Goal: Information Seeking & Learning: Learn about a topic

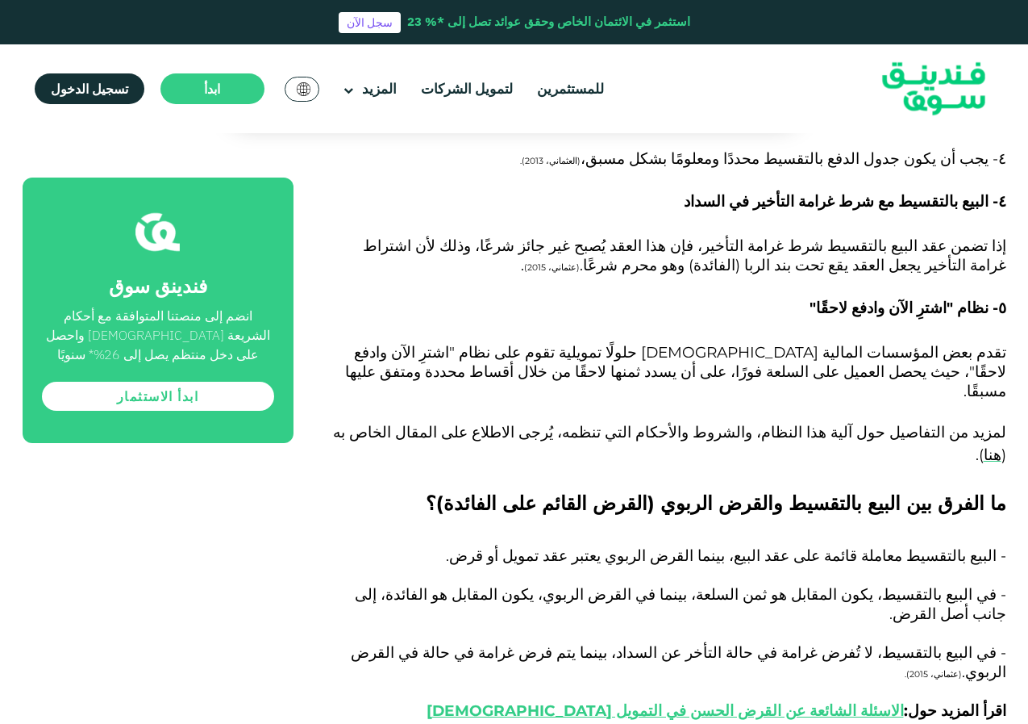
scroll to position [2554, 0]
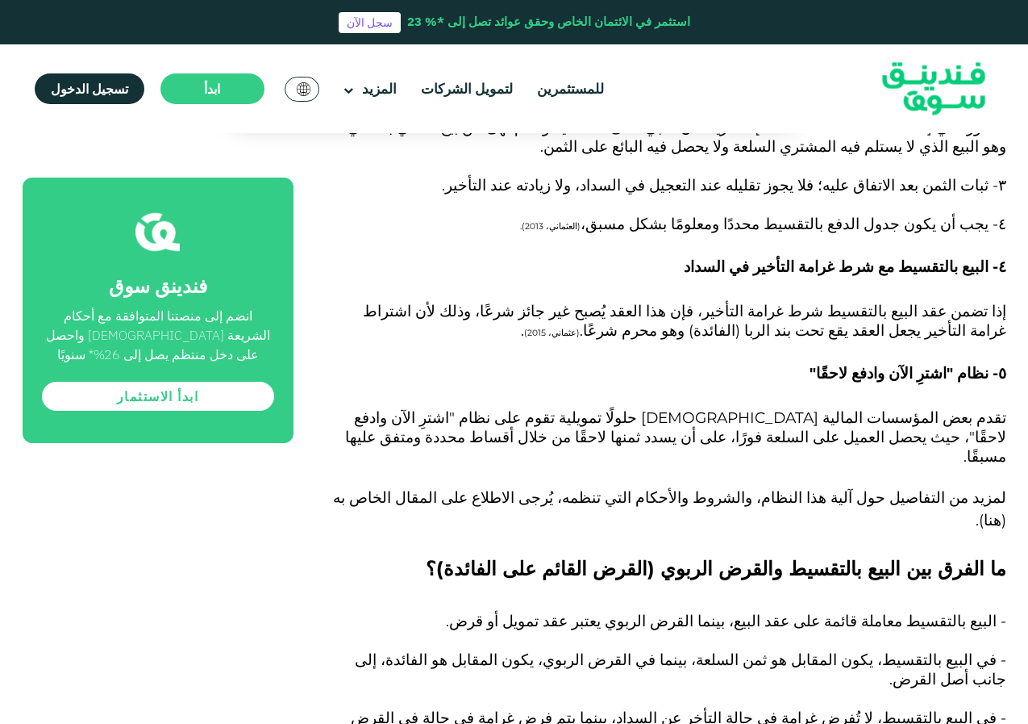
click at [984, 511] on span "هنا" at bounding box center [993, 520] width 18 height 19
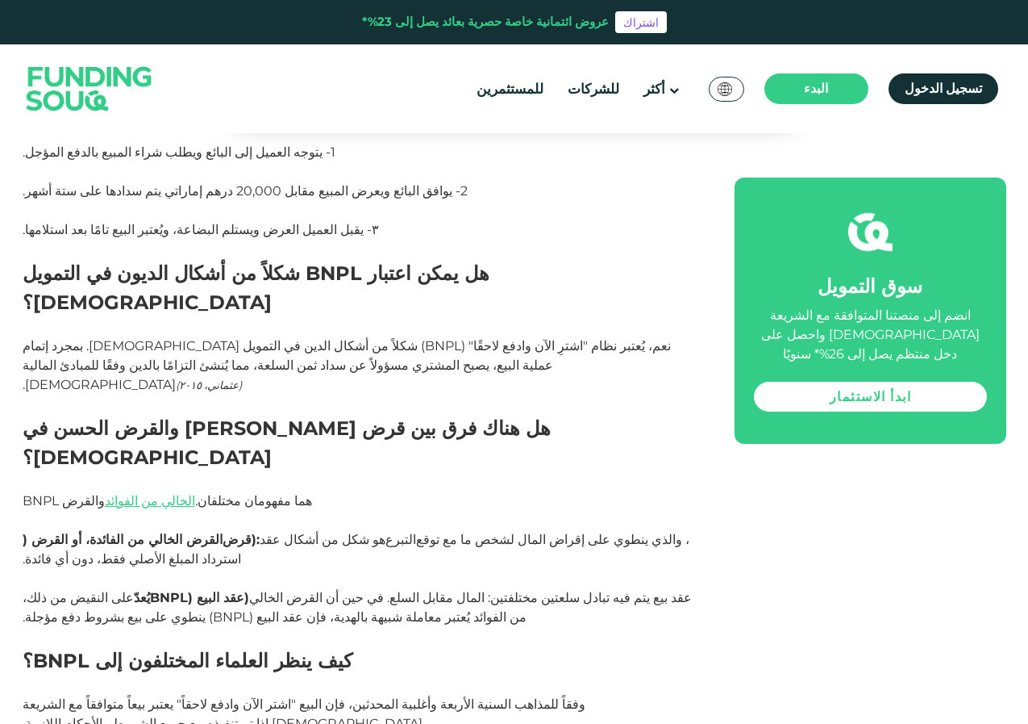
scroll to position [2354, 0]
